Goal: Information Seeking & Learning: Compare options

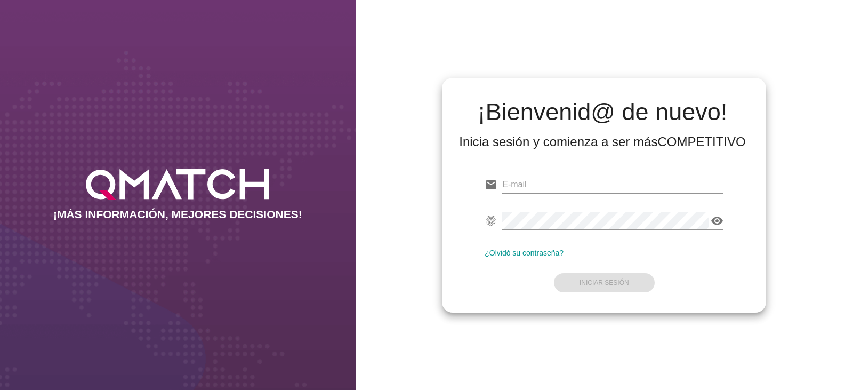
type input "test@test.easy.cl"
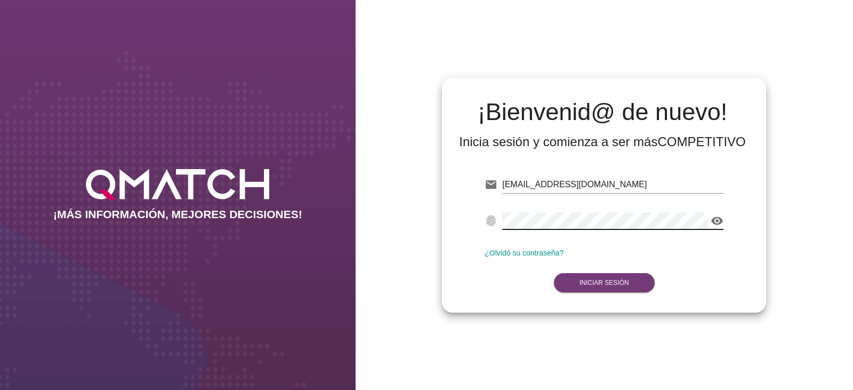
click at [601, 278] on button "Iniciar Sesión" at bounding box center [604, 282] width 101 height 19
click at [592, 288] on button "Iniciar Sesión" at bounding box center [604, 282] width 101 height 19
click at [714, 224] on icon "visibility" at bounding box center [716, 220] width 13 height 13
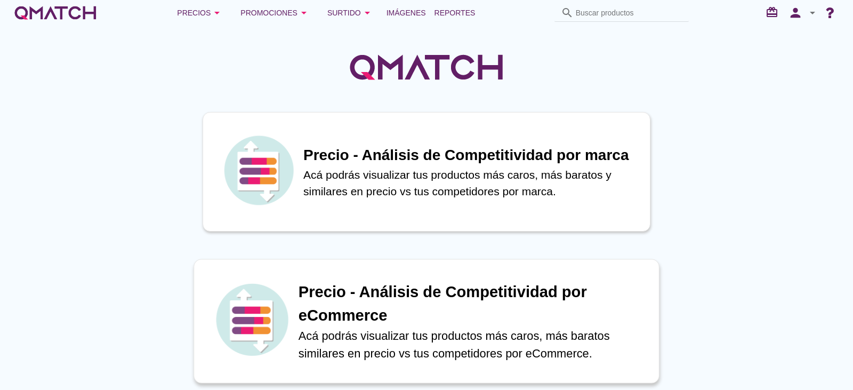
click at [483, 298] on h1 "Precio - Análisis de Competitividad por eCommerce" at bounding box center [472, 303] width 349 height 46
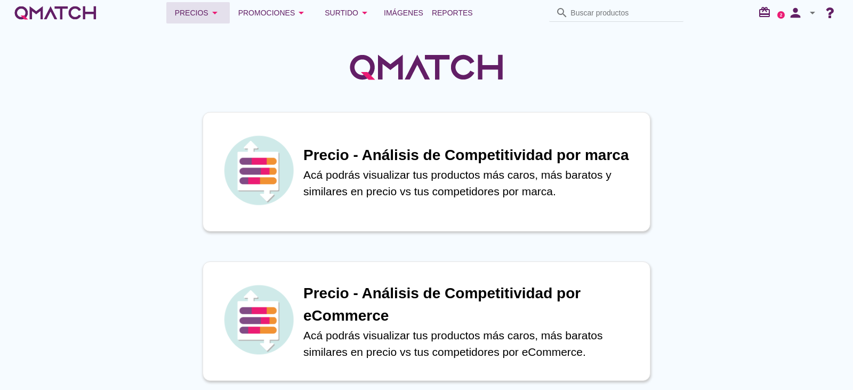
click at [220, 13] on icon "arrow_drop_down" at bounding box center [214, 12] width 13 height 13
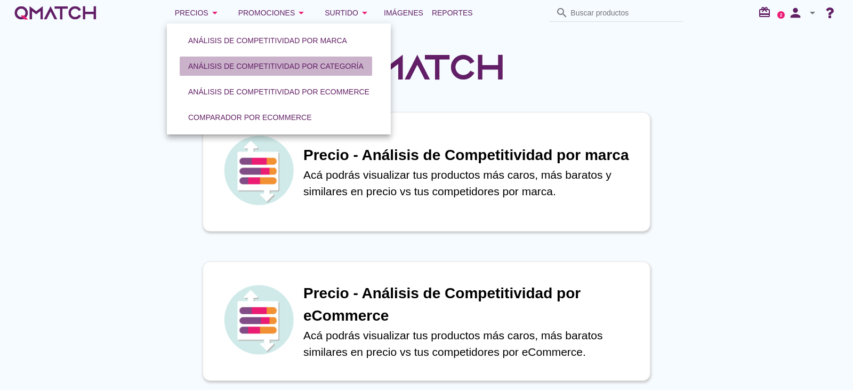
click at [258, 72] on button "Análisis de competitividad por categoría" at bounding box center [276, 65] width 192 height 19
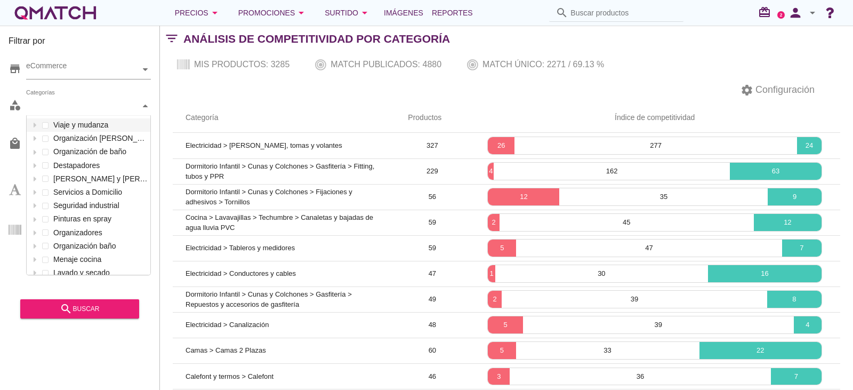
click at [60, 104] on div "Categorías" at bounding box center [83, 105] width 114 height 11
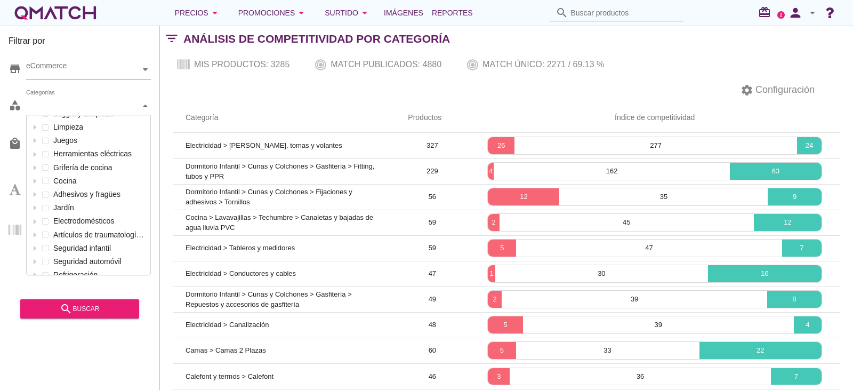
scroll to position [533, 0]
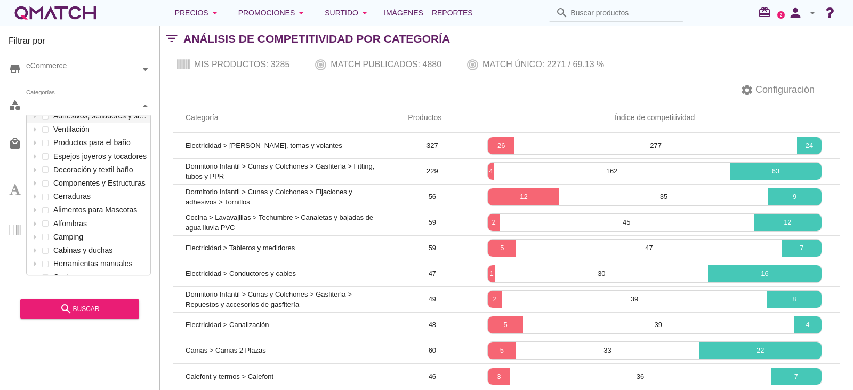
click at [71, 72] on div "eCommerce" at bounding box center [83, 69] width 114 height 11
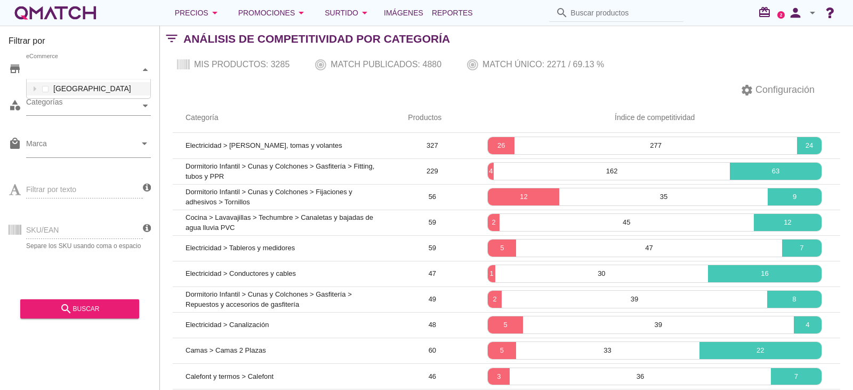
scroll to position [19, 124]
click at [71, 72] on div "eCommerce" at bounding box center [83, 69] width 114 height 11
click at [63, 143] on input "Marca" at bounding box center [81, 146] width 110 height 17
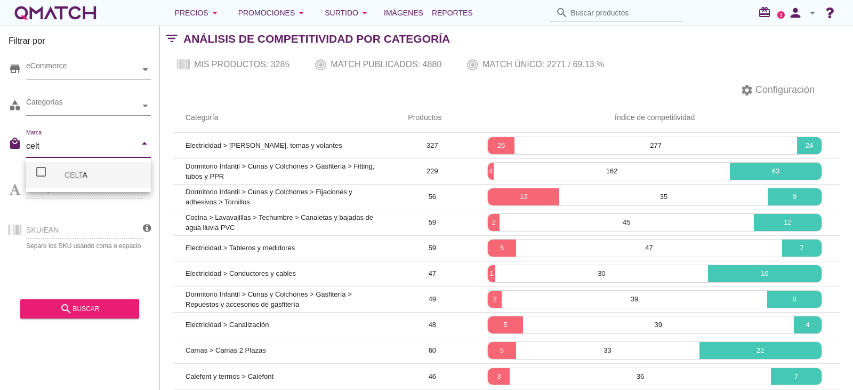
type input "celta"
click at [54, 180] on div "check_box_outline_blank" at bounding box center [50, 174] width 30 height 19
checkbox input "false"
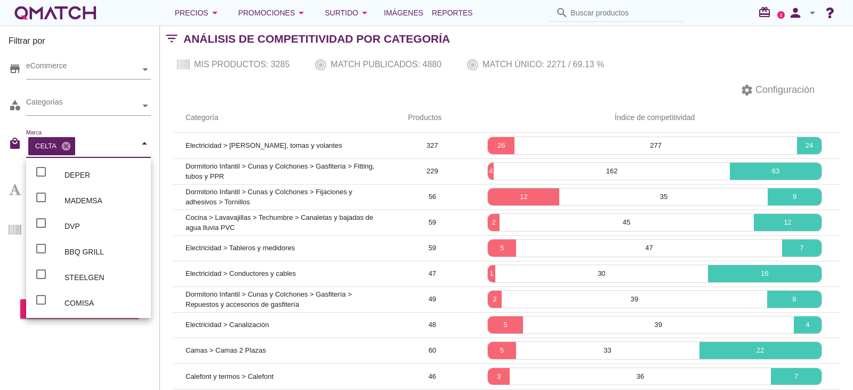
click at [75, 334] on div "Filtrar por store eCommerce category Categorías local_mall Marca CELTA cancel a…" at bounding box center [80, 208] width 160 height 364
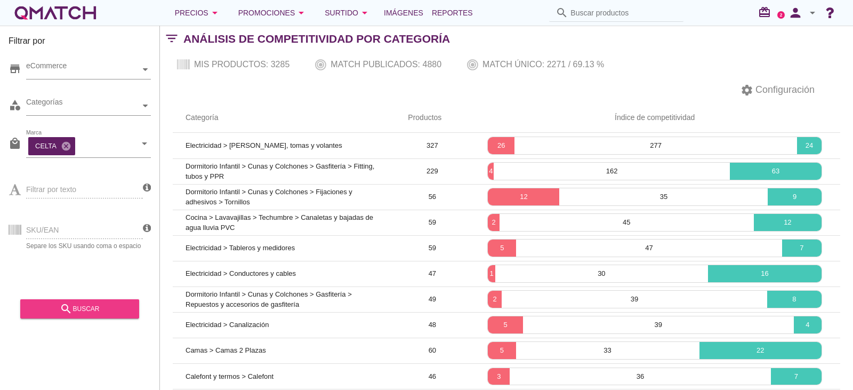
click at [78, 308] on div "search buscar" at bounding box center [80, 308] width 102 height 13
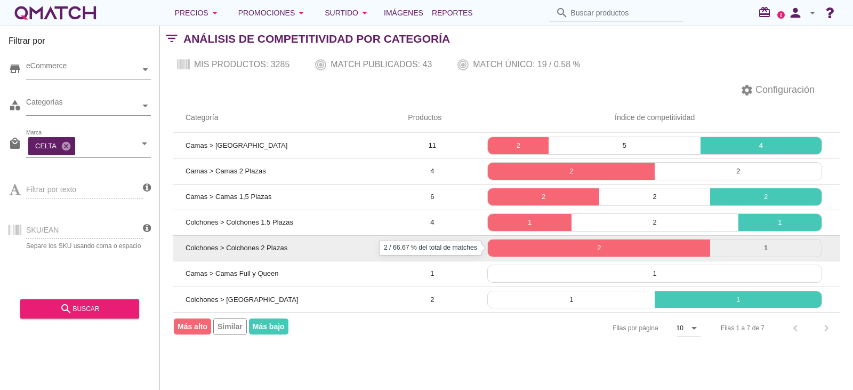
click at [586, 249] on p "2" at bounding box center [599, 248] width 222 height 11
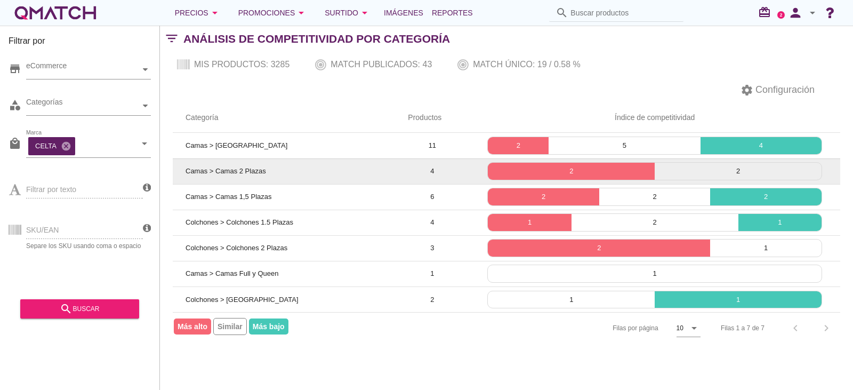
click at [255, 168] on span "Camas > Camas 2 Plazas" at bounding box center [225, 171] width 80 height 8
click at [254, 171] on span "Camas > Camas 2 Plazas" at bounding box center [225, 171] width 80 height 8
drag, startPoint x: 229, startPoint y: 172, endPoint x: 490, endPoint y: 188, distance: 261.6
click at [230, 172] on span "Camas > Camas 2 Plazas" at bounding box center [225, 171] width 80 height 8
click at [568, 168] on p "2" at bounding box center [571, 171] width 167 height 11
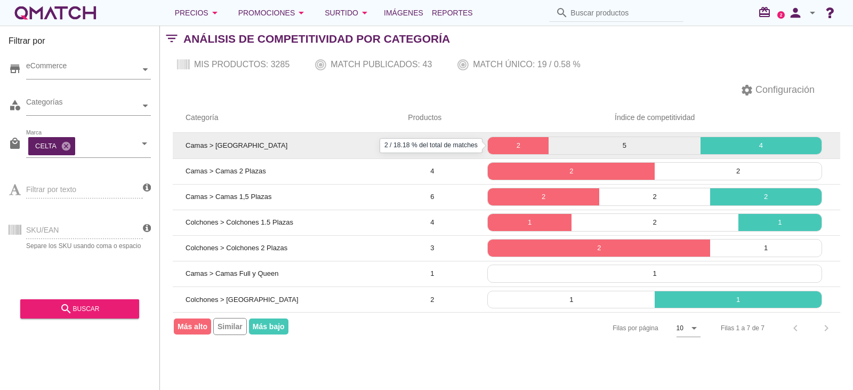
click at [525, 148] on p "2" at bounding box center [518, 145] width 61 height 11
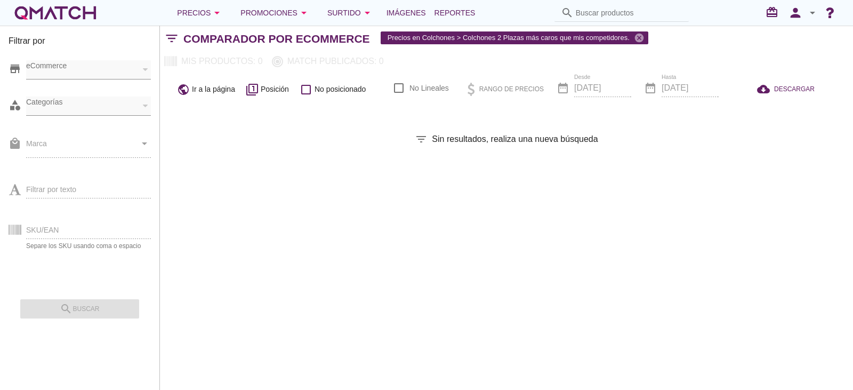
checkbox input "false"
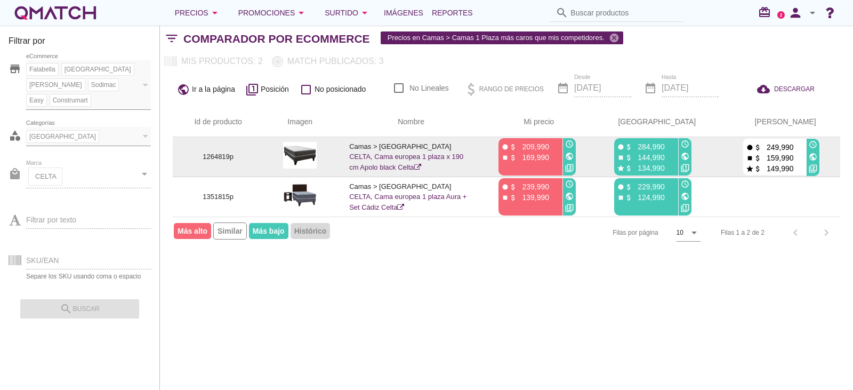
click at [662, 158] on p "144,990" at bounding box center [649, 157] width 32 height 11
click at [665, 173] on p "134,990" at bounding box center [649, 168] width 32 height 11
click at [689, 168] on icon "filter_1" at bounding box center [685, 168] width 9 height 9
click at [665, 160] on p "144,990" at bounding box center [649, 157] width 32 height 11
click at [665, 144] on p "284,990" at bounding box center [649, 146] width 32 height 11
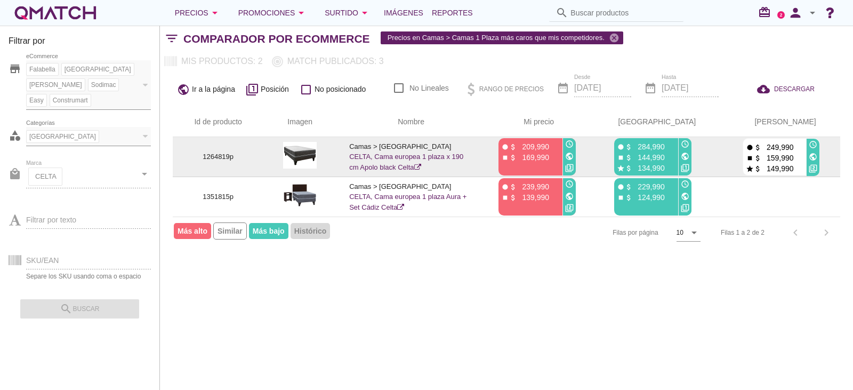
click at [665, 144] on p "284,990" at bounding box center [649, 146] width 32 height 11
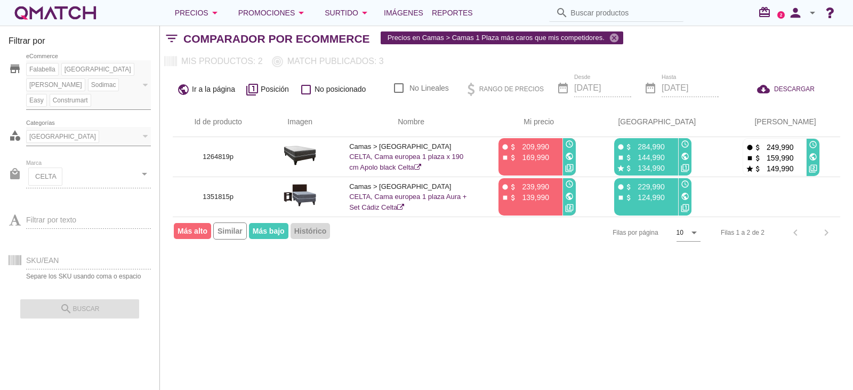
click at [423, 260] on div "Filtrar por store Falabella Paris Ripley Sodimac Easy Construmart eCommerce cat…" at bounding box center [506, 208] width 693 height 364
